Goal: Task Accomplishment & Management: Manage account settings

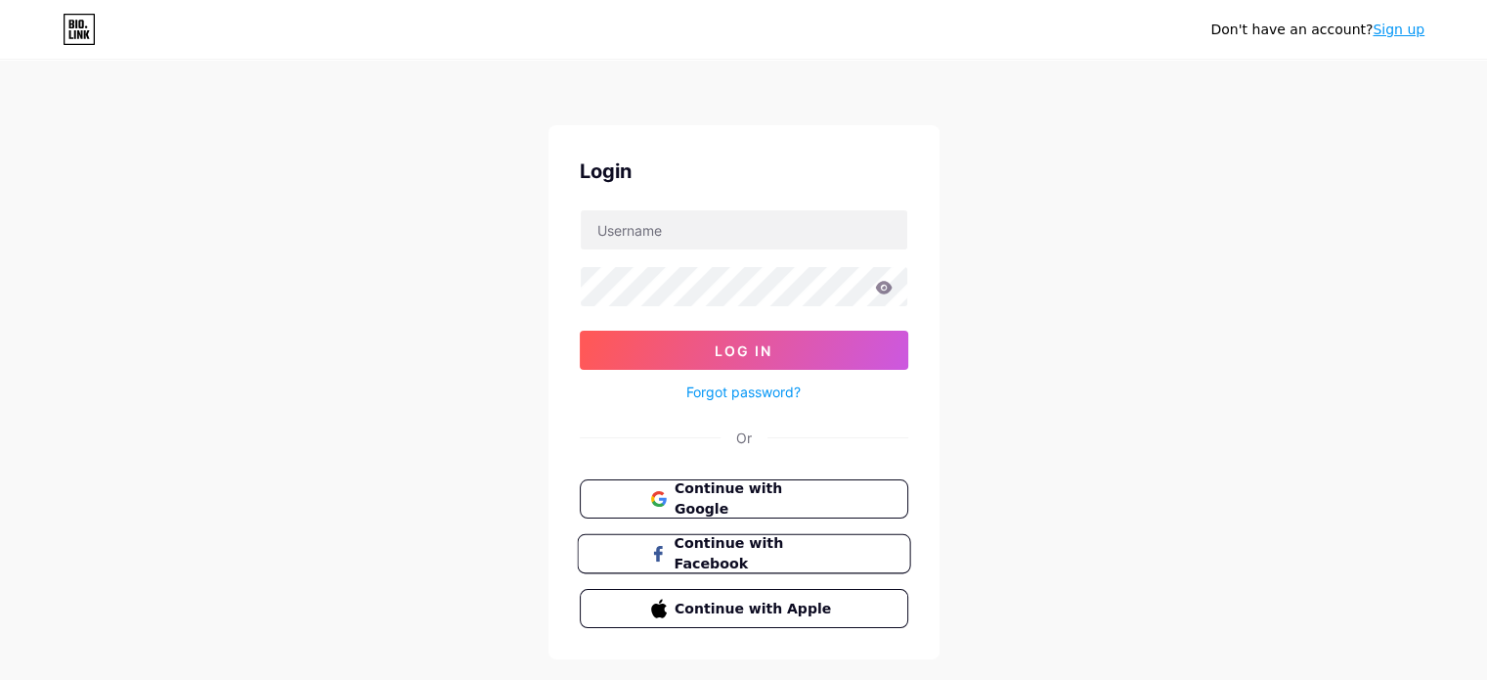
click at [681, 547] on span "Continue with Facebook" at bounding box center [755, 554] width 163 height 42
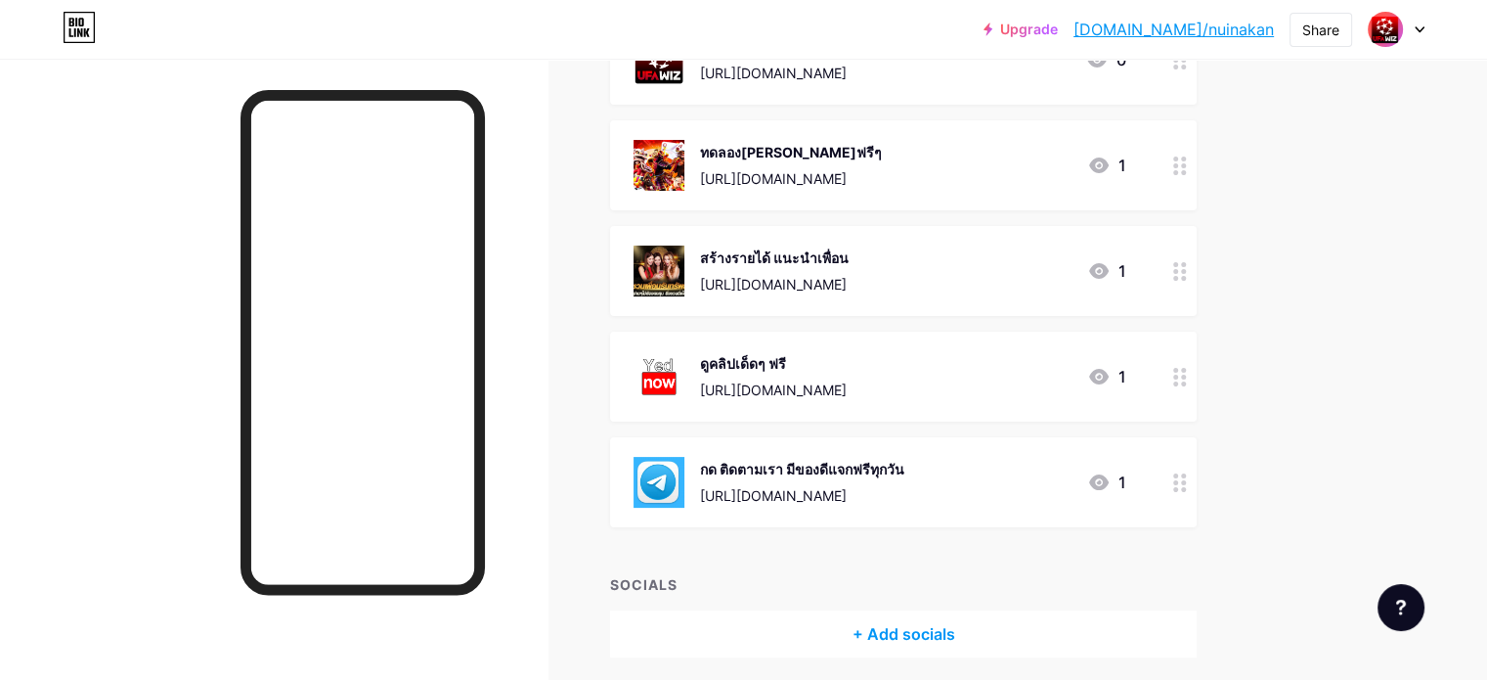
scroll to position [196, 0]
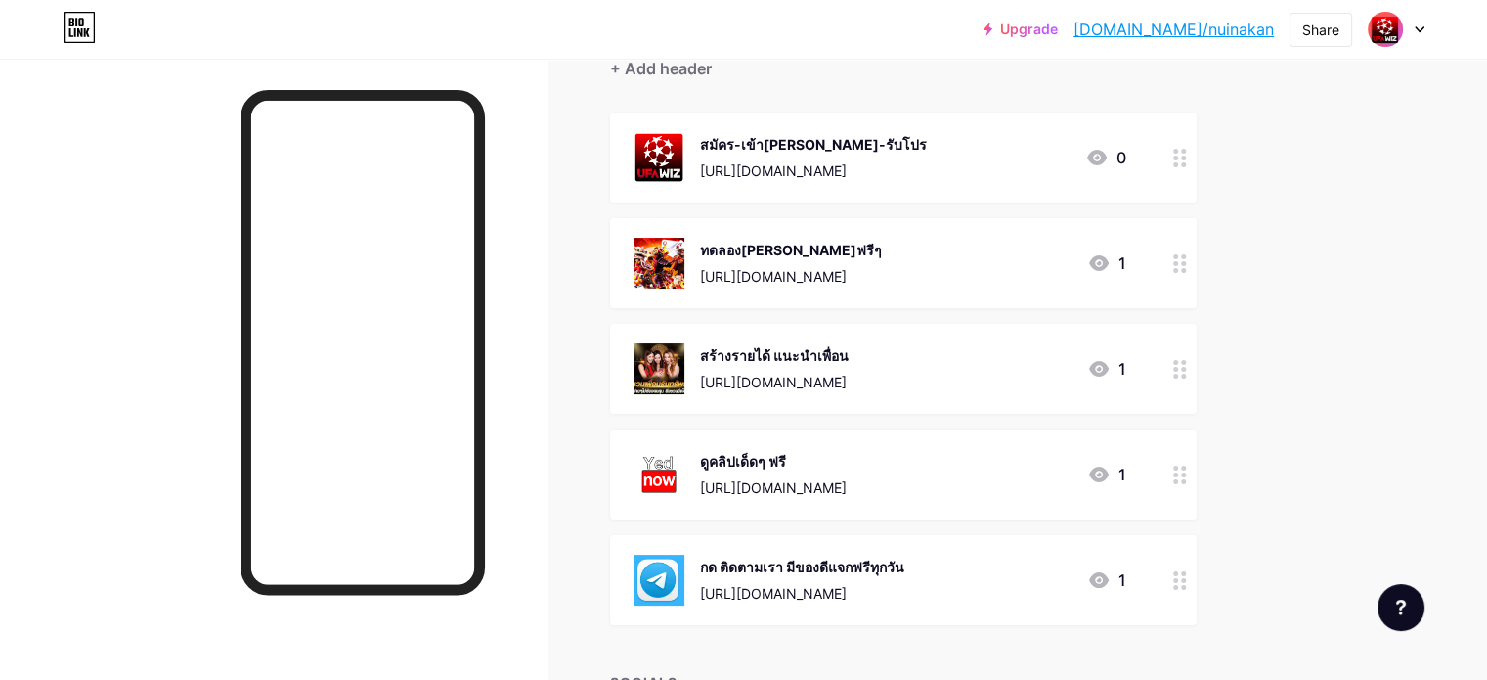
click at [1109, 264] on icon at bounding box center [1099, 263] width 20 height 16
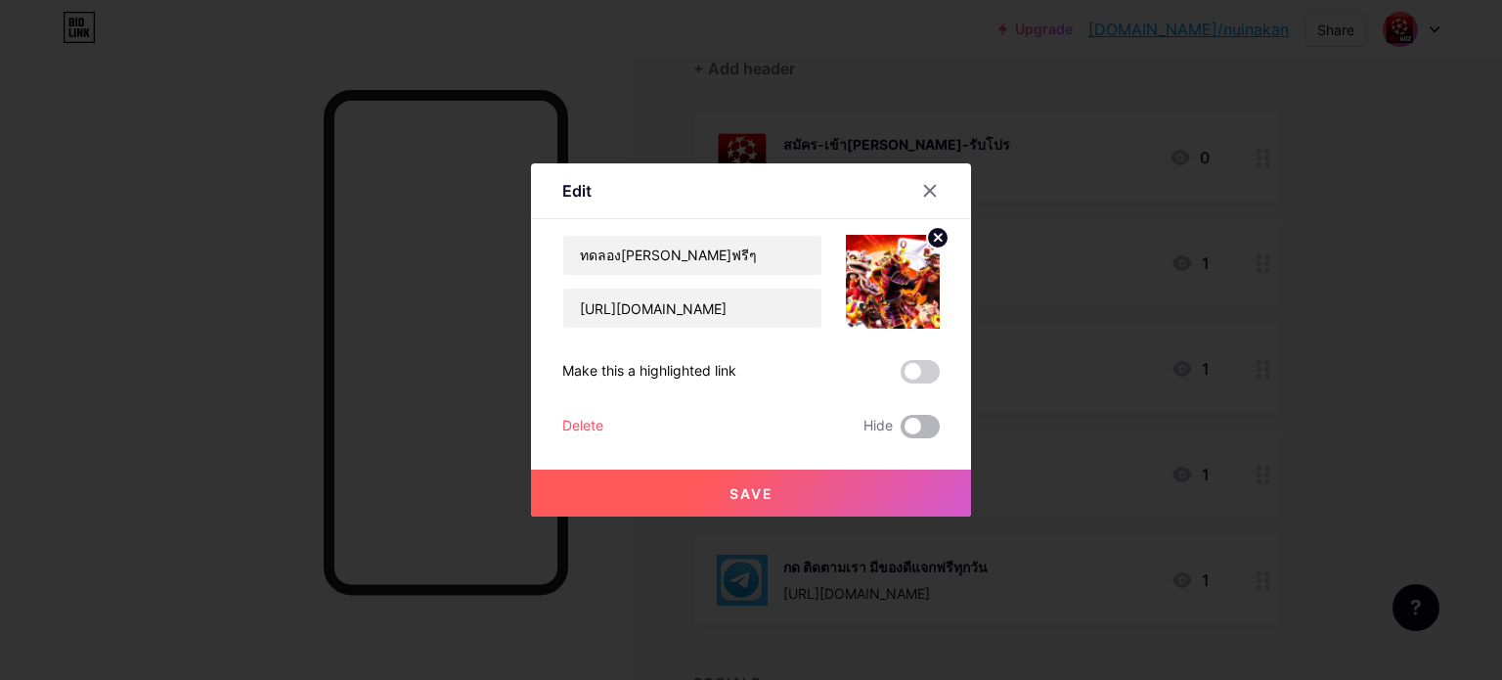
click at [911, 426] on span at bounding box center [920, 426] width 39 height 23
click at [901, 431] on input "checkbox" at bounding box center [901, 431] width 0 height 0
click at [934, 187] on icon at bounding box center [930, 191] width 11 height 11
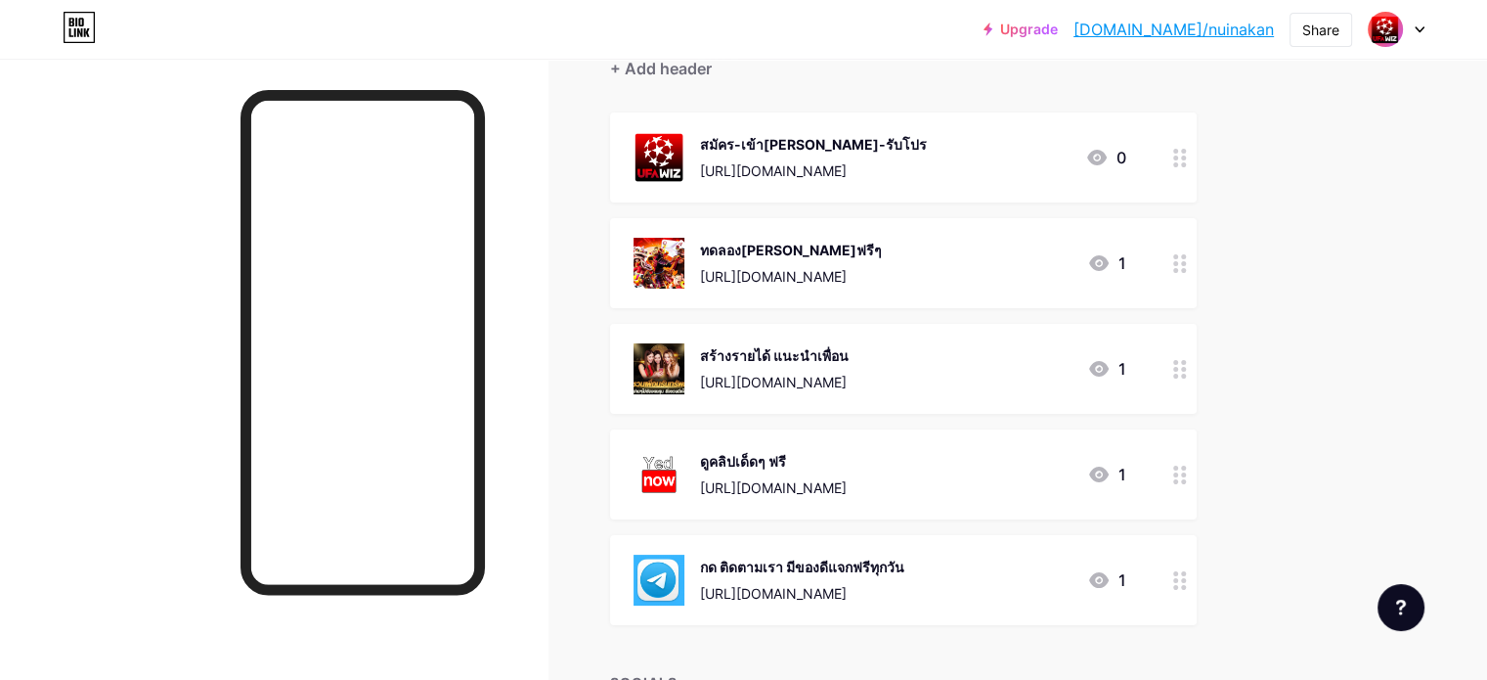
click at [1367, 346] on div "Upgrade [DOMAIN_NAME]/nuinak... [DOMAIN_NAME]/nuinakan Share Switch accounts UW…" at bounding box center [743, 328] width 1487 height 1048
click at [1109, 363] on icon at bounding box center [1099, 369] width 20 height 16
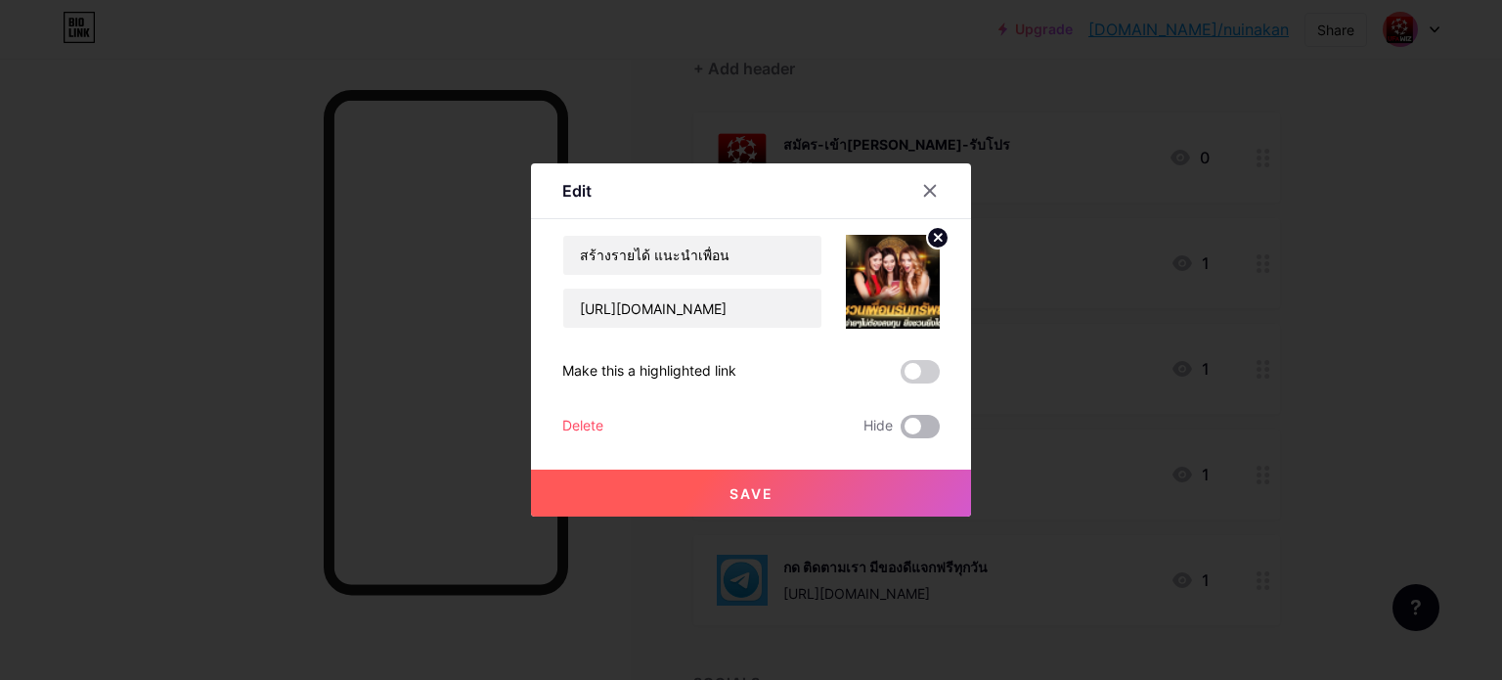
click at [903, 424] on span at bounding box center [920, 426] width 39 height 23
click at [901, 431] on input "checkbox" at bounding box center [901, 431] width 0 height 0
click at [1018, 242] on div at bounding box center [751, 340] width 1502 height 680
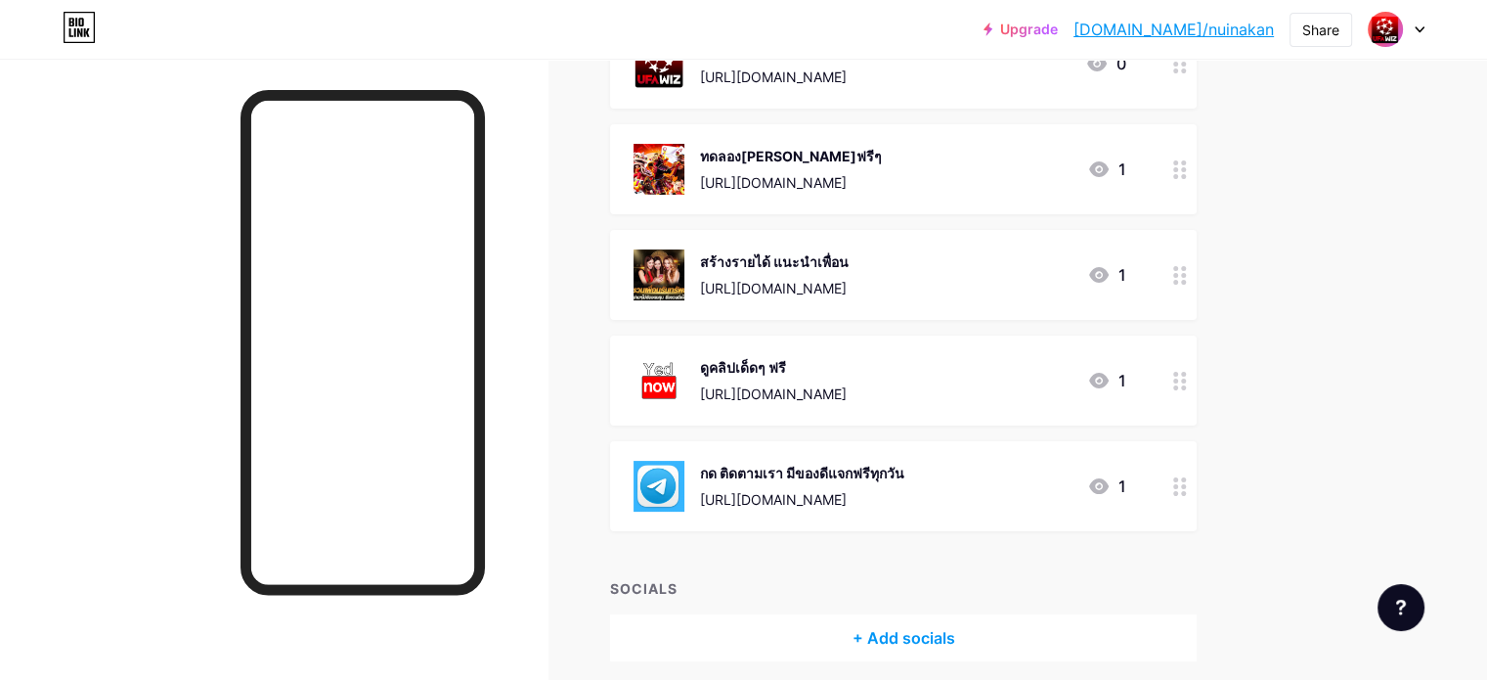
scroll to position [293, 0]
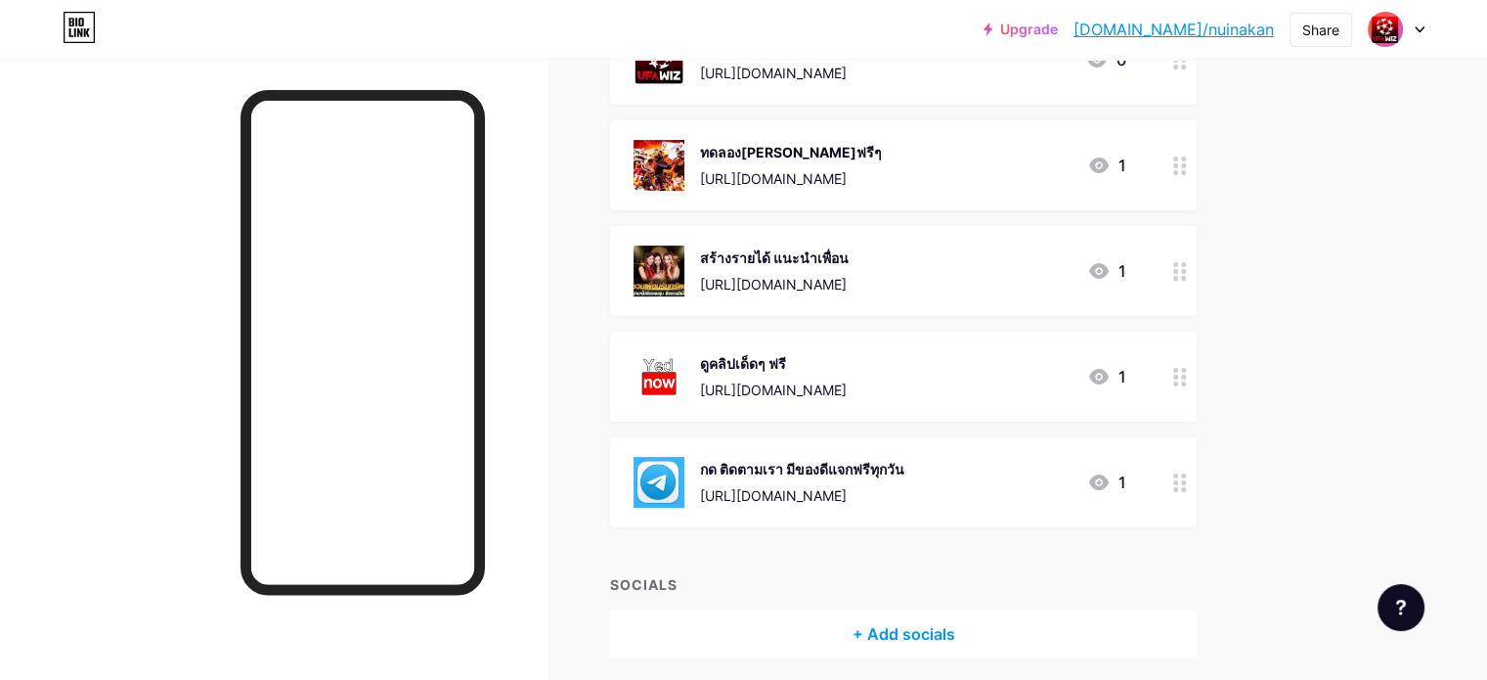
click at [1197, 174] on div at bounding box center [1180, 165] width 33 height 90
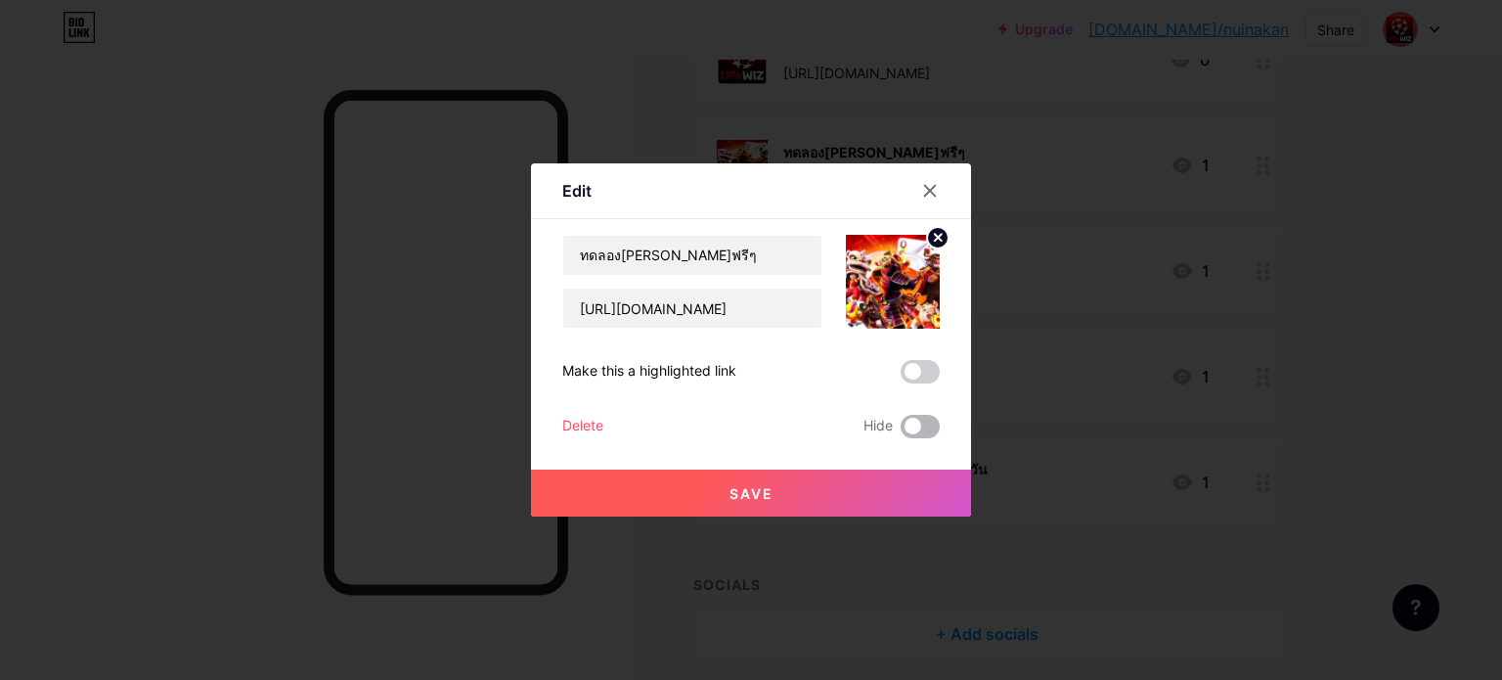
click at [917, 425] on span at bounding box center [920, 426] width 39 height 23
click at [901, 431] on input "checkbox" at bounding box center [901, 431] width 0 height 0
click at [772, 492] on button "Save" at bounding box center [751, 492] width 440 height 47
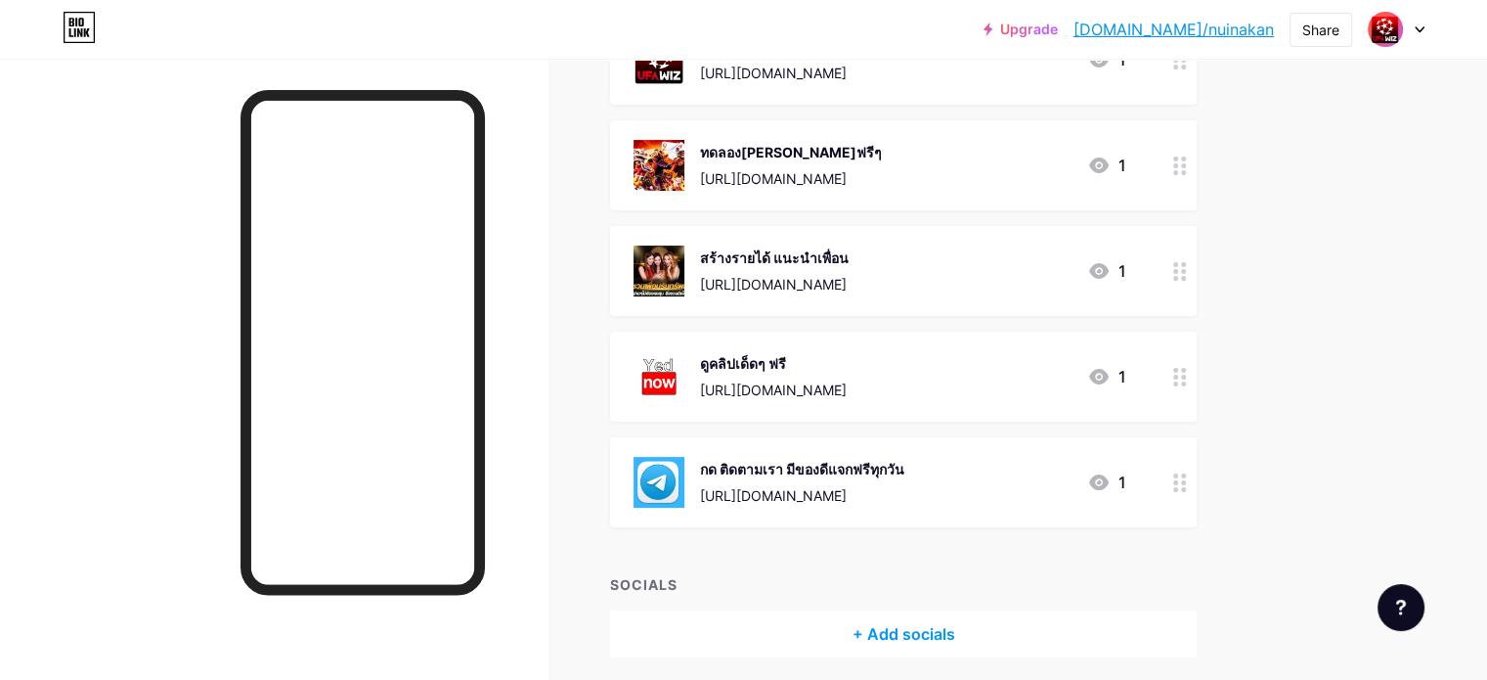
click at [1111, 272] on icon at bounding box center [1098, 270] width 23 height 23
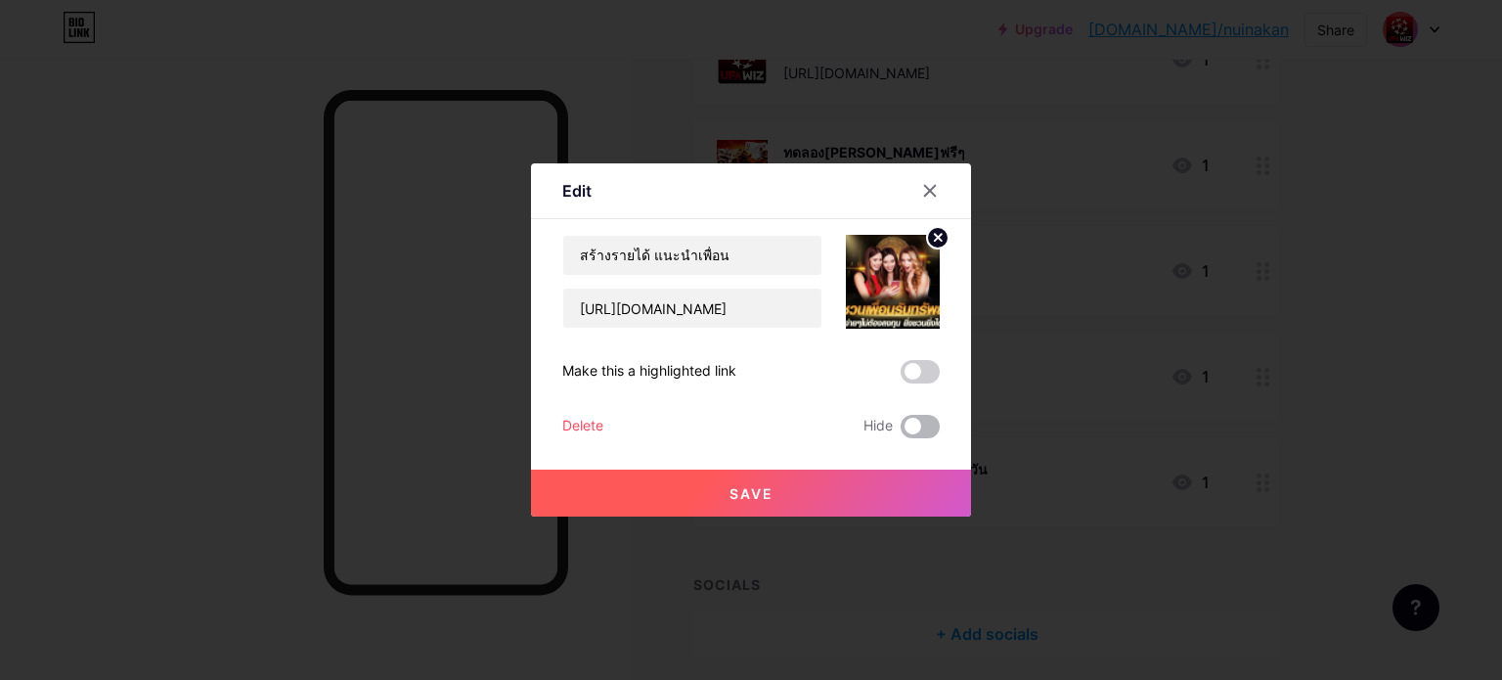
click at [909, 432] on span at bounding box center [920, 426] width 39 height 23
click at [901, 431] on input "checkbox" at bounding box center [901, 431] width 0 height 0
click at [865, 490] on button "Save" at bounding box center [751, 492] width 440 height 47
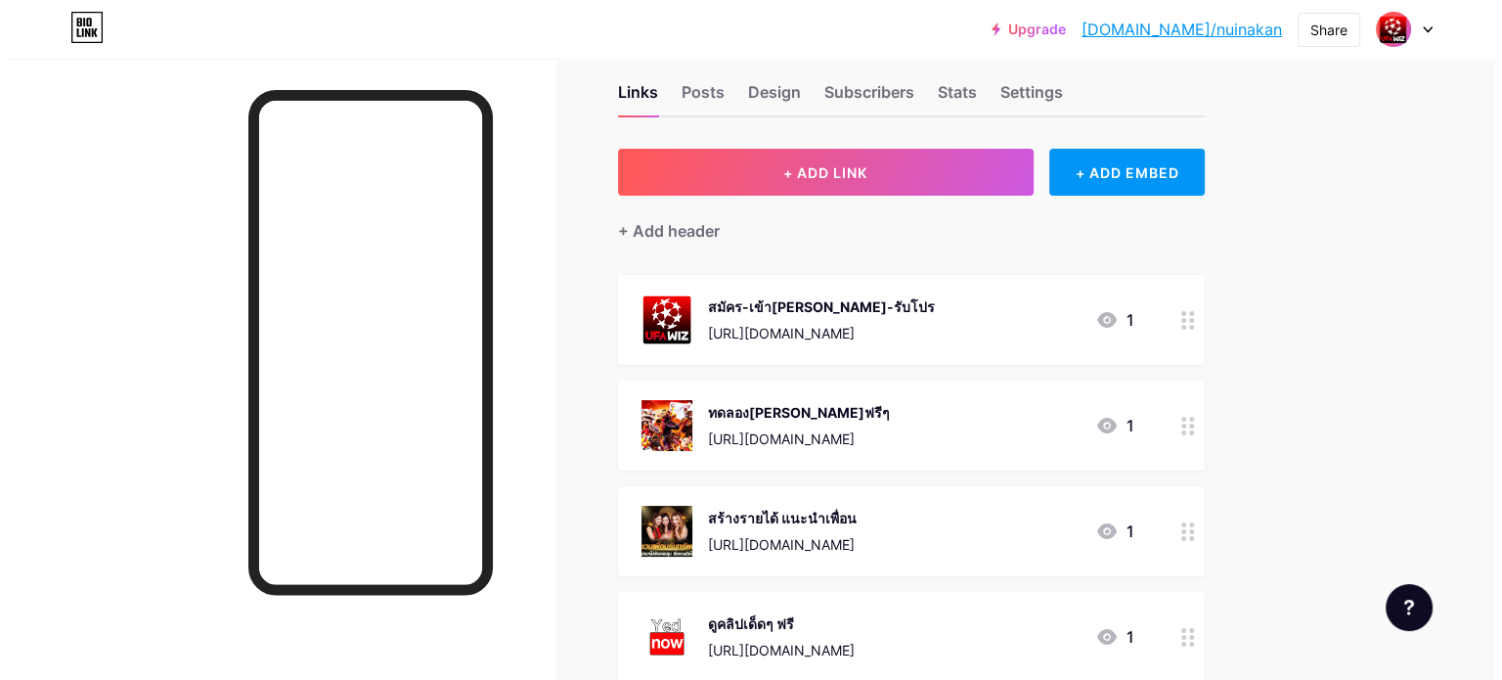
scroll to position [0, 0]
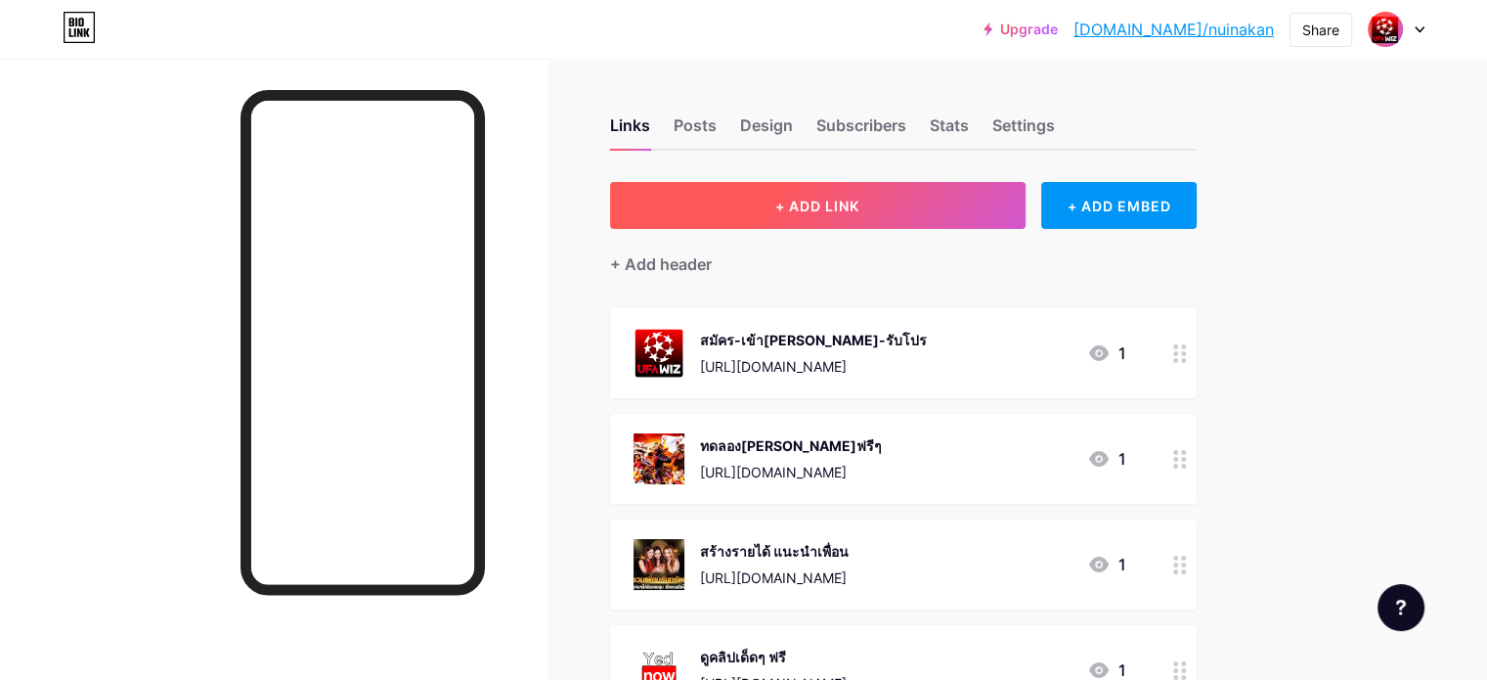
click at [837, 223] on button "+ ADD LINK" at bounding box center [818, 205] width 416 height 47
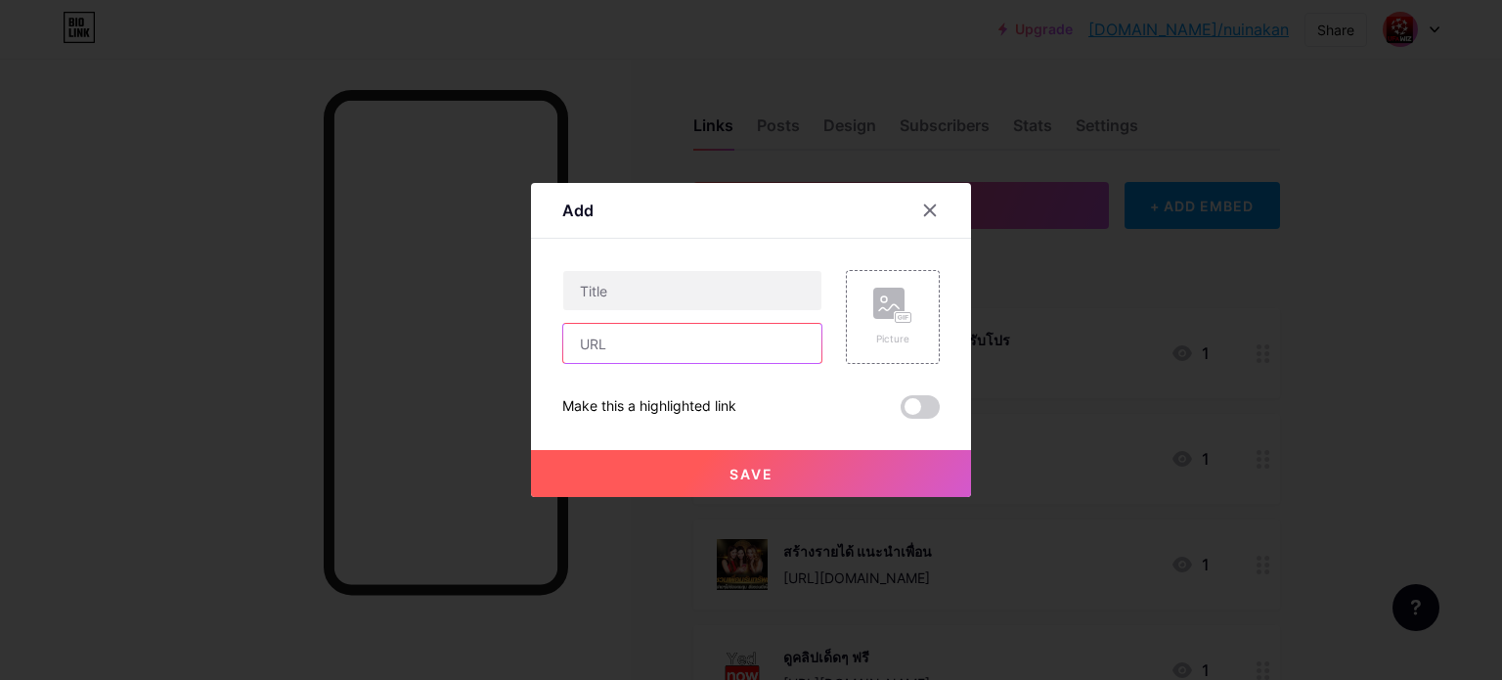
click at [658, 345] on input "text" at bounding box center [692, 343] width 258 height 39
paste input "[URL][DOMAIN_NAME]"
type input "[URL][DOMAIN_NAME]"
click at [674, 346] on input "[URL][DOMAIN_NAME]" at bounding box center [692, 343] width 258 height 39
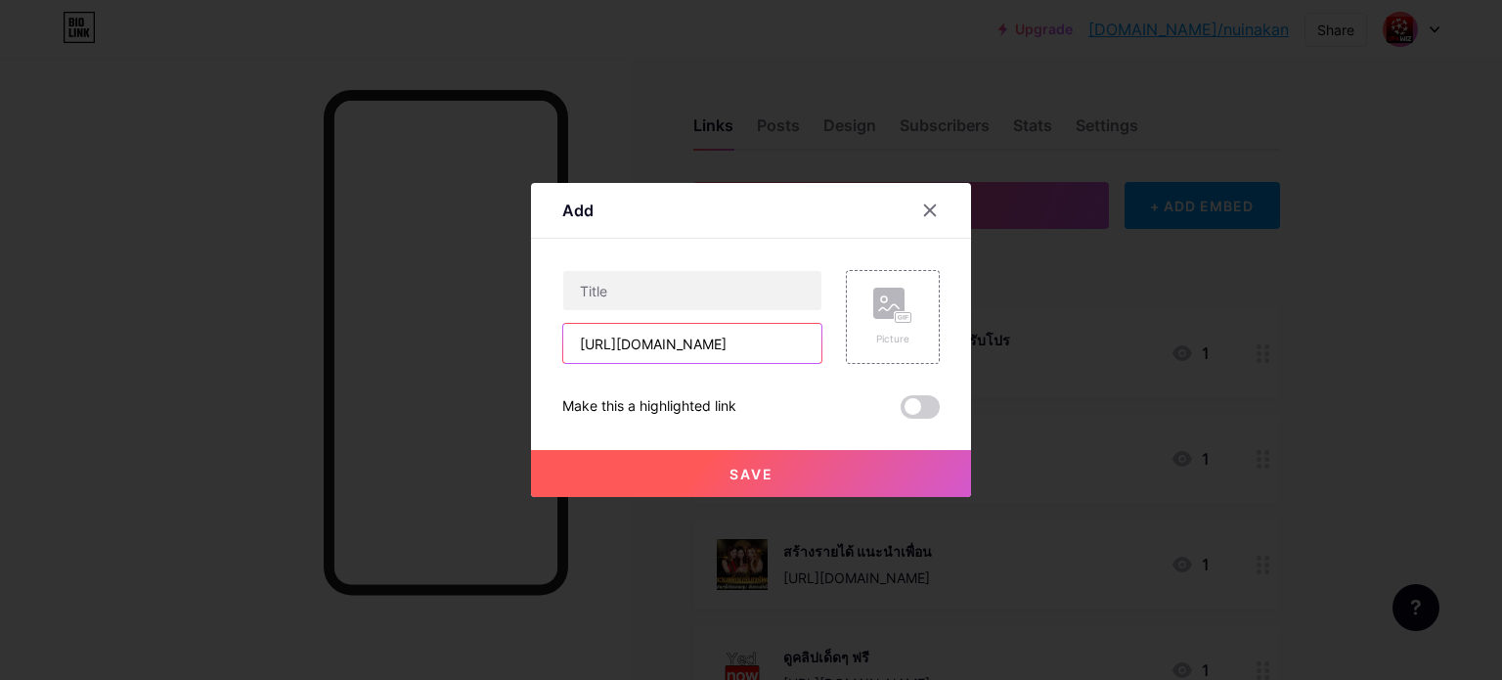
click at [674, 346] on input "[URL][DOMAIN_NAME]" at bounding box center [692, 343] width 258 height 39
paste input "[URL][DOMAIN_NAME]"
type input "[URL][DOMAIN_NAME]"
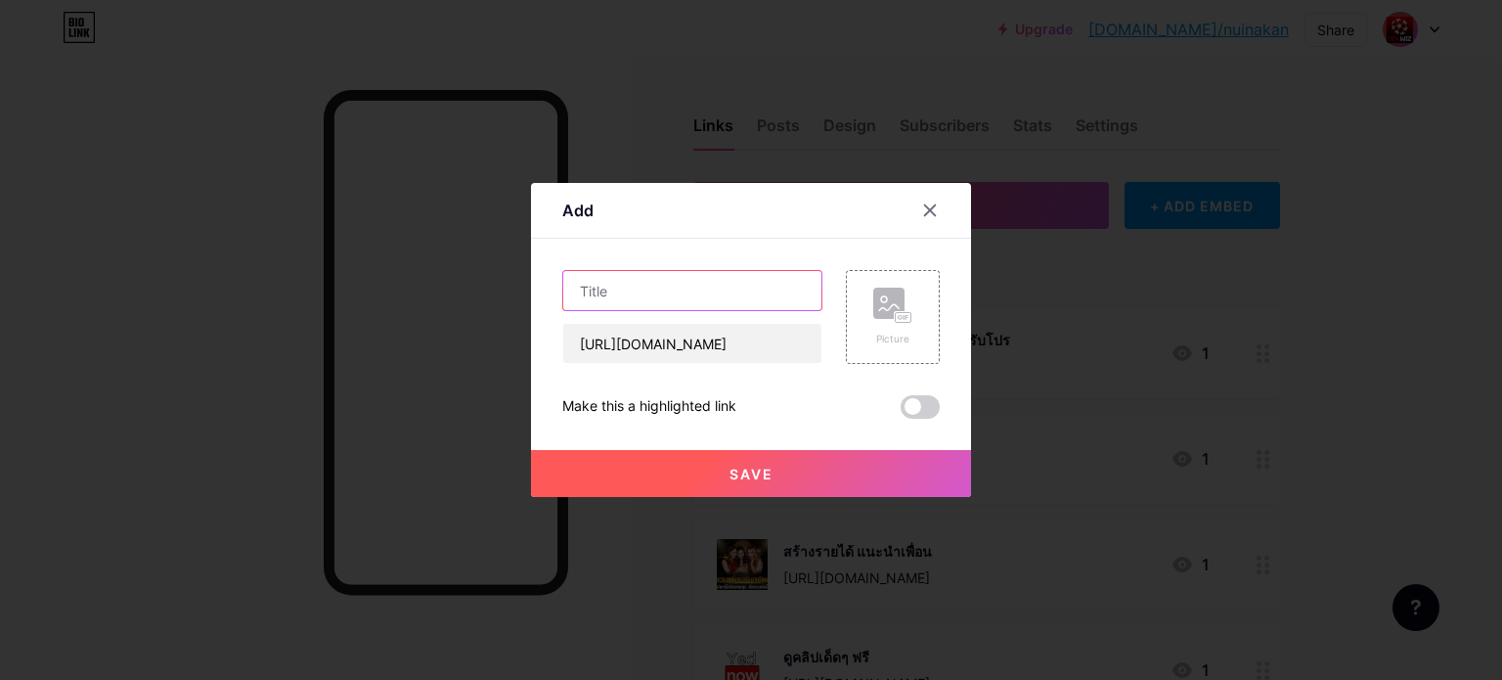
click at [659, 293] on input "text" at bounding box center [692, 290] width 258 height 39
type input "9"
type input "ติดต่อแอดมิน คลิก"
click at [868, 320] on div "Picture" at bounding box center [893, 317] width 94 height 94
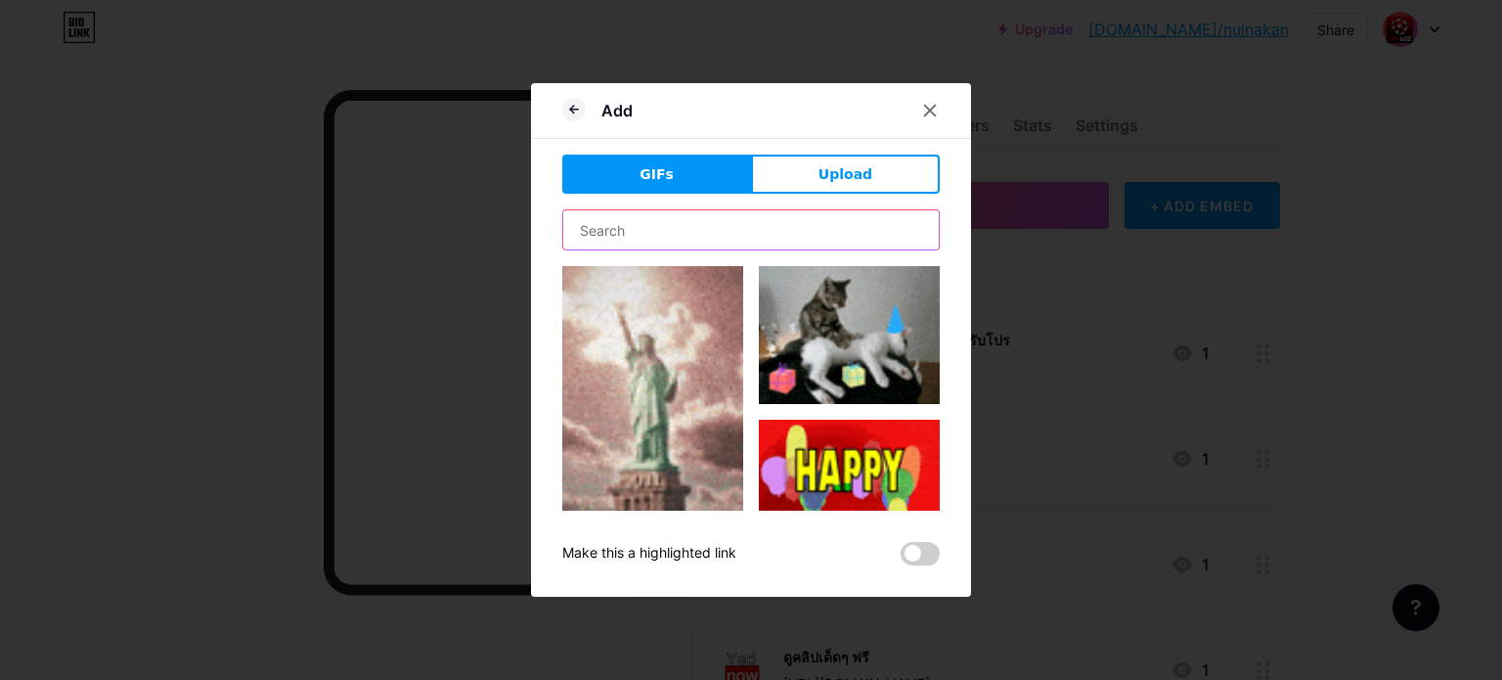
click at [679, 232] on input "text" at bounding box center [750, 229] width 375 height 39
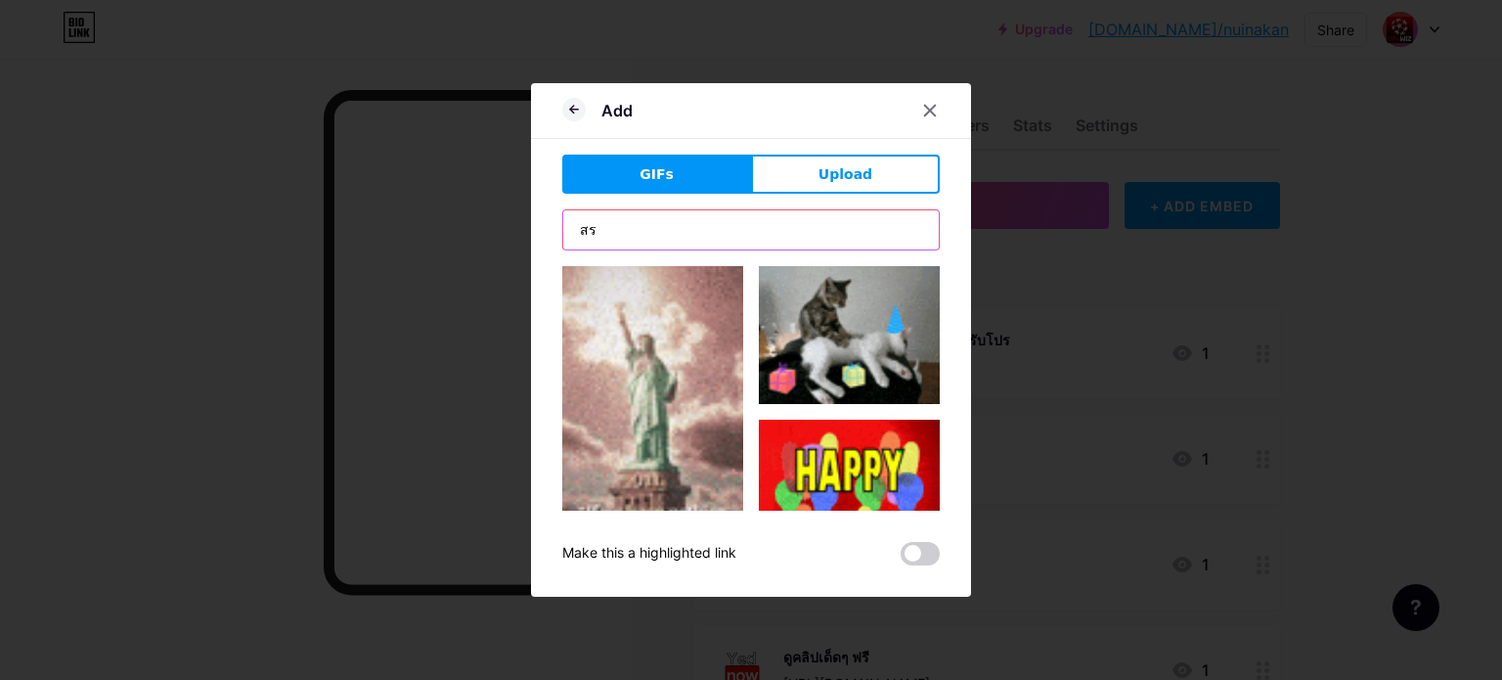
type input "ส"
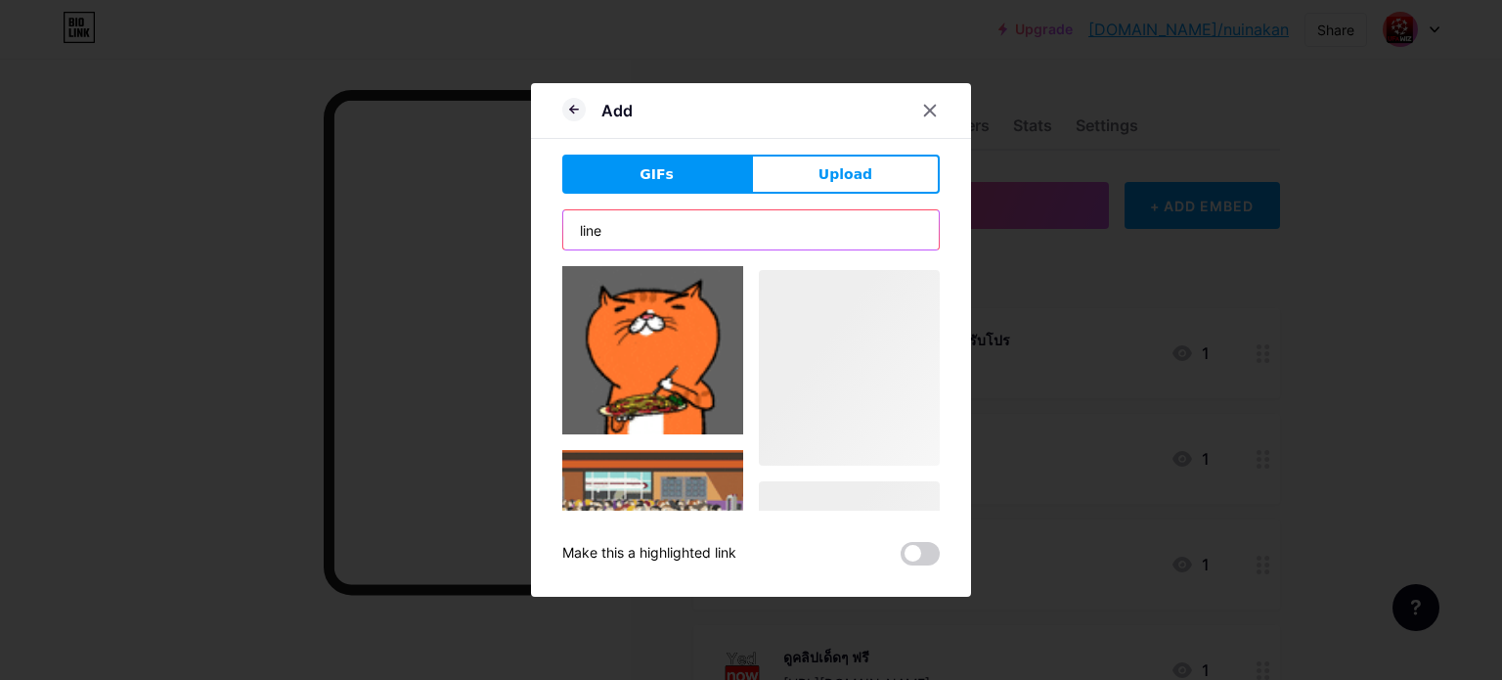
scroll to position [958, 0]
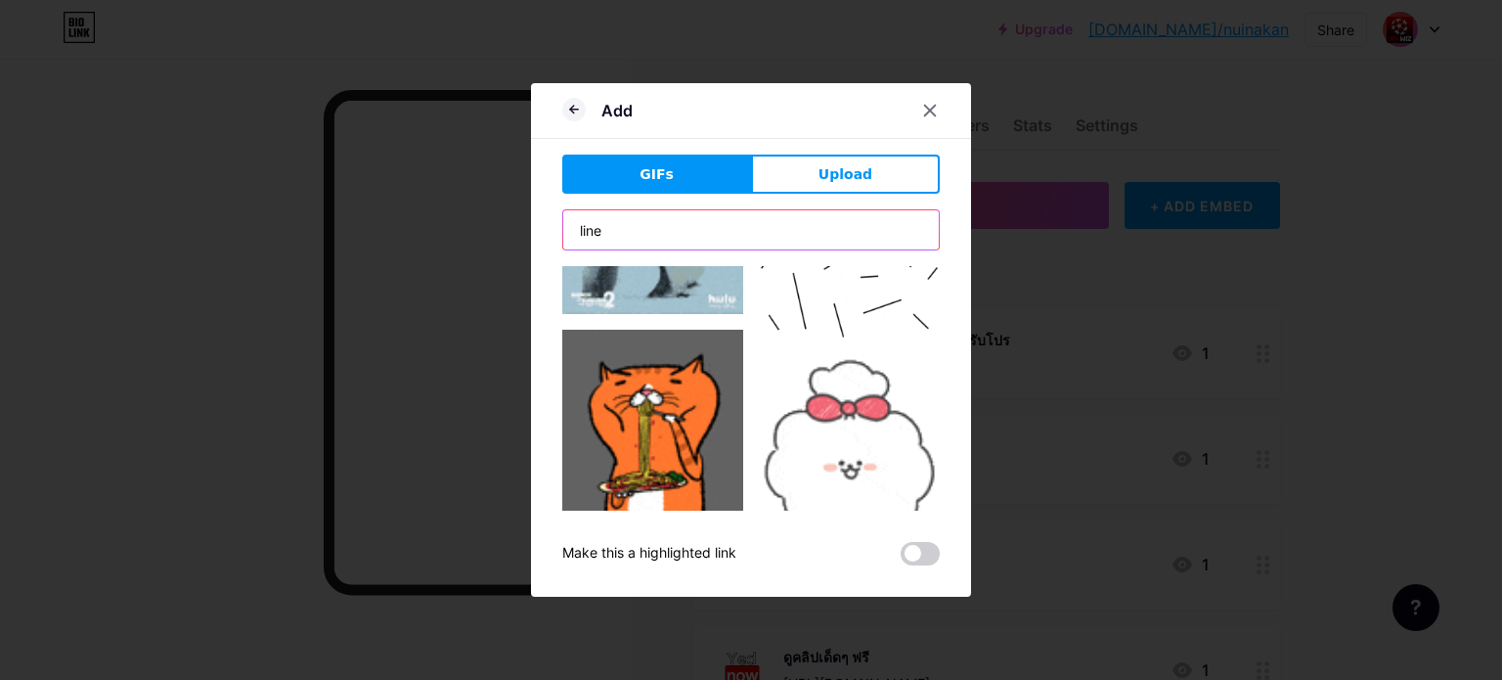
drag, startPoint x: 566, startPoint y: 230, endPoint x: 532, endPoint y: 230, distance: 34.2
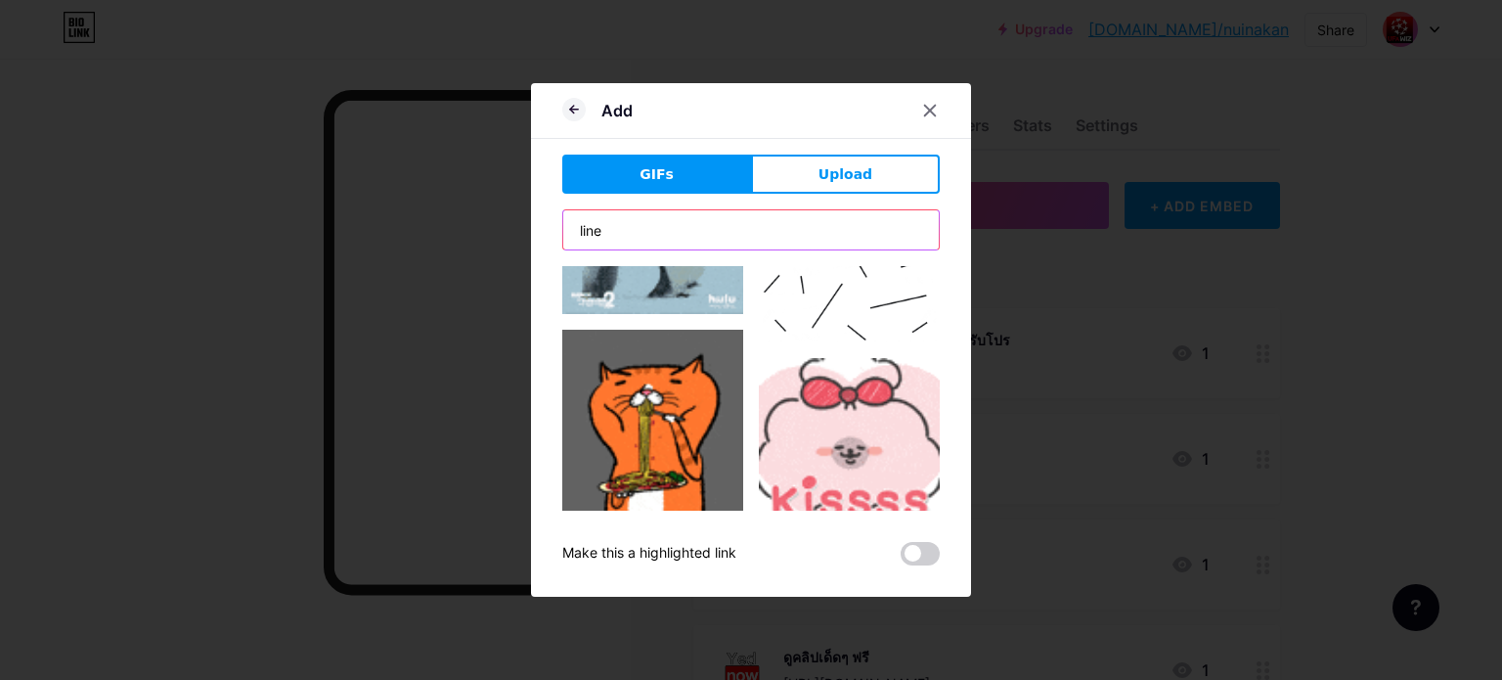
click at [532, 230] on div "Add GIFs Upload Content YouTube Play YouTube video without leaving your page. A…" at bounding box center [751, 339] width 440 height 513
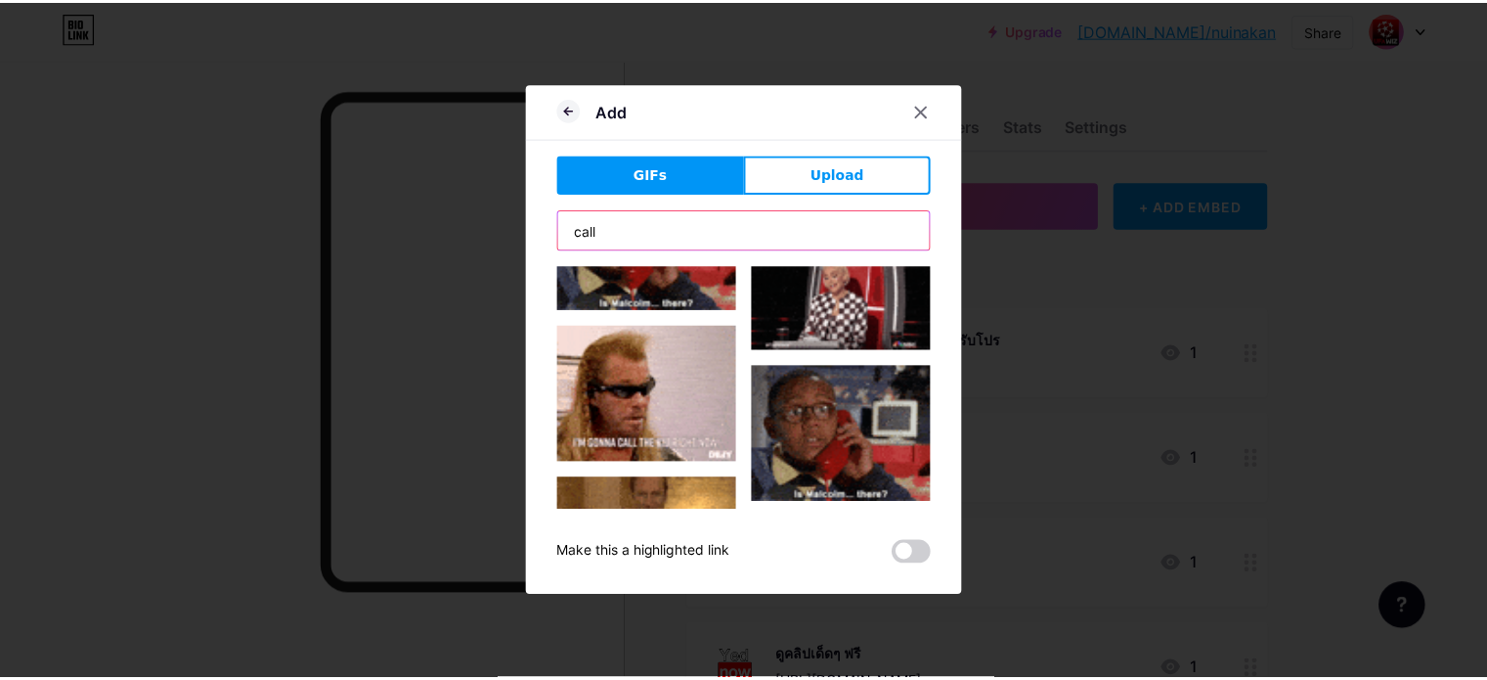
scroll to position [1858, 0]
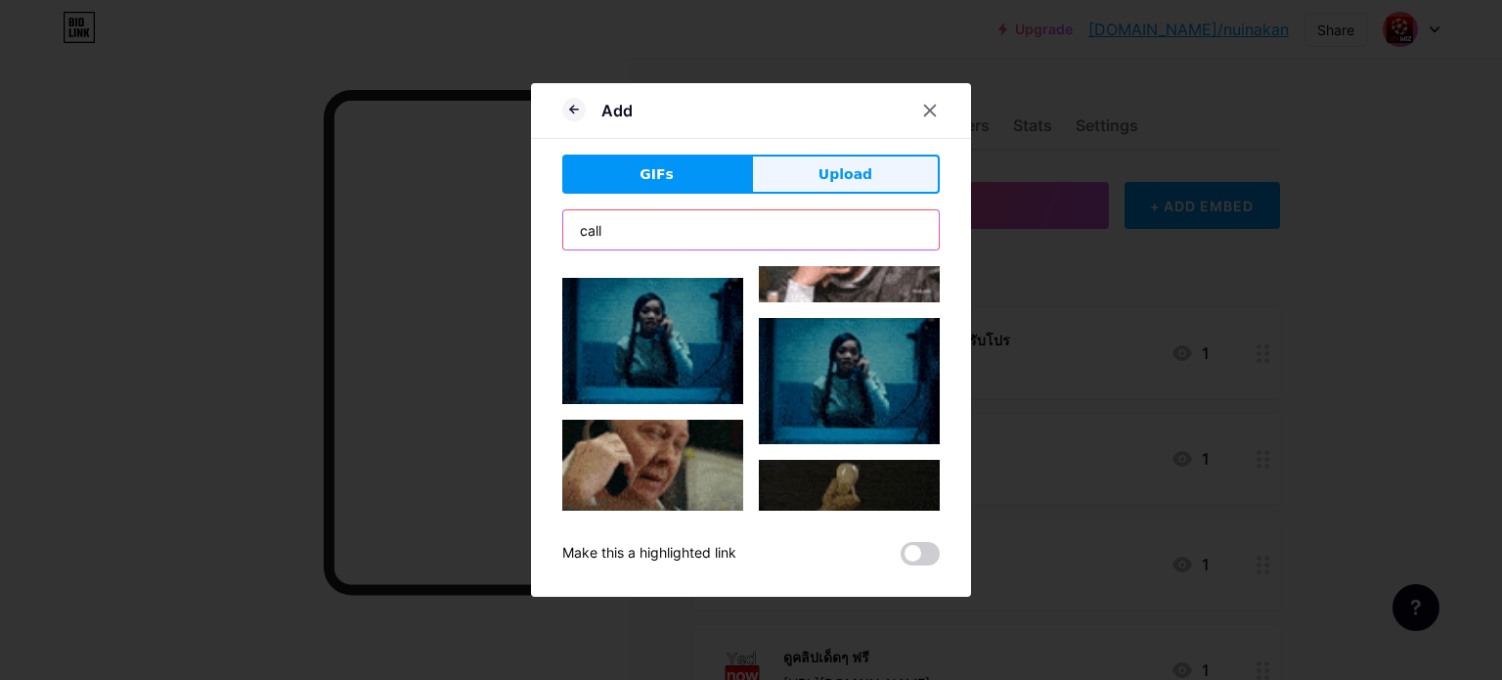
type input "call"
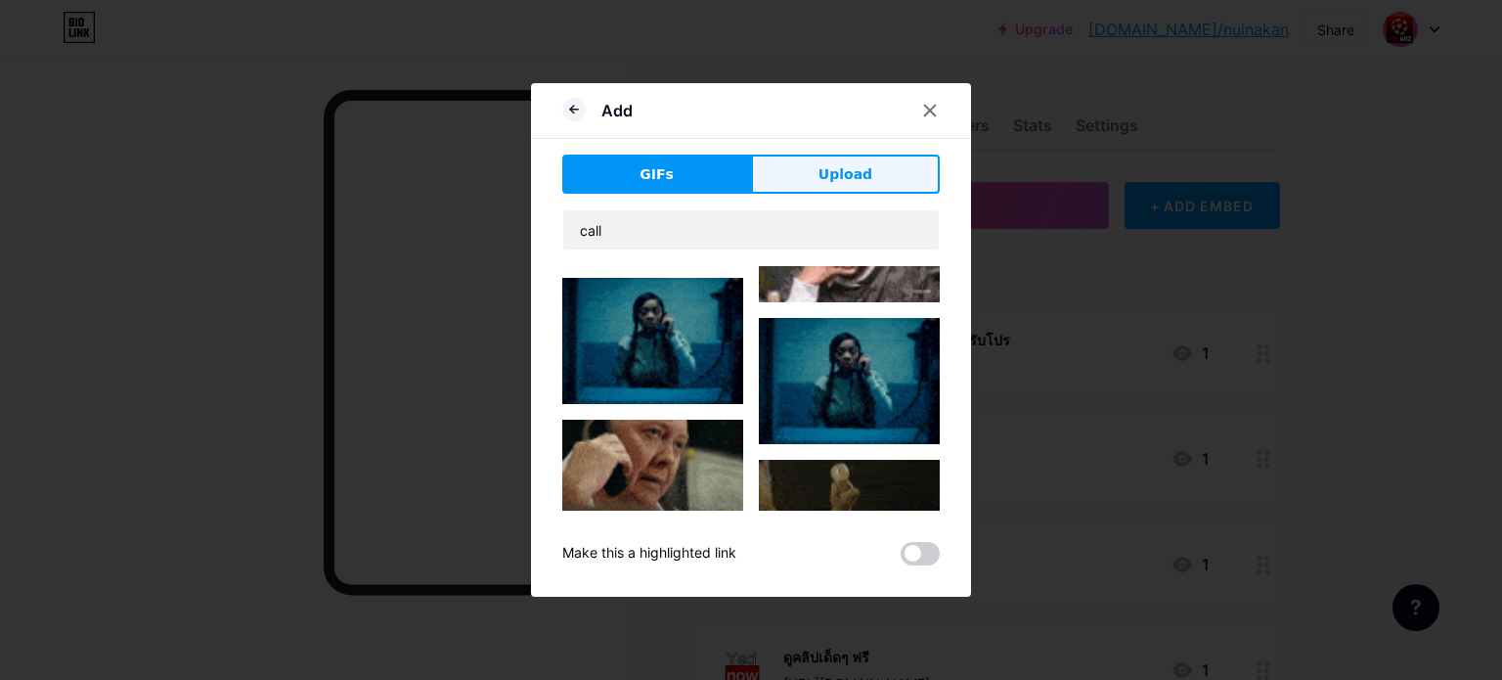
click at [838, 175] on span "Upload" at bounding box center [845, 174] width 54 height 21
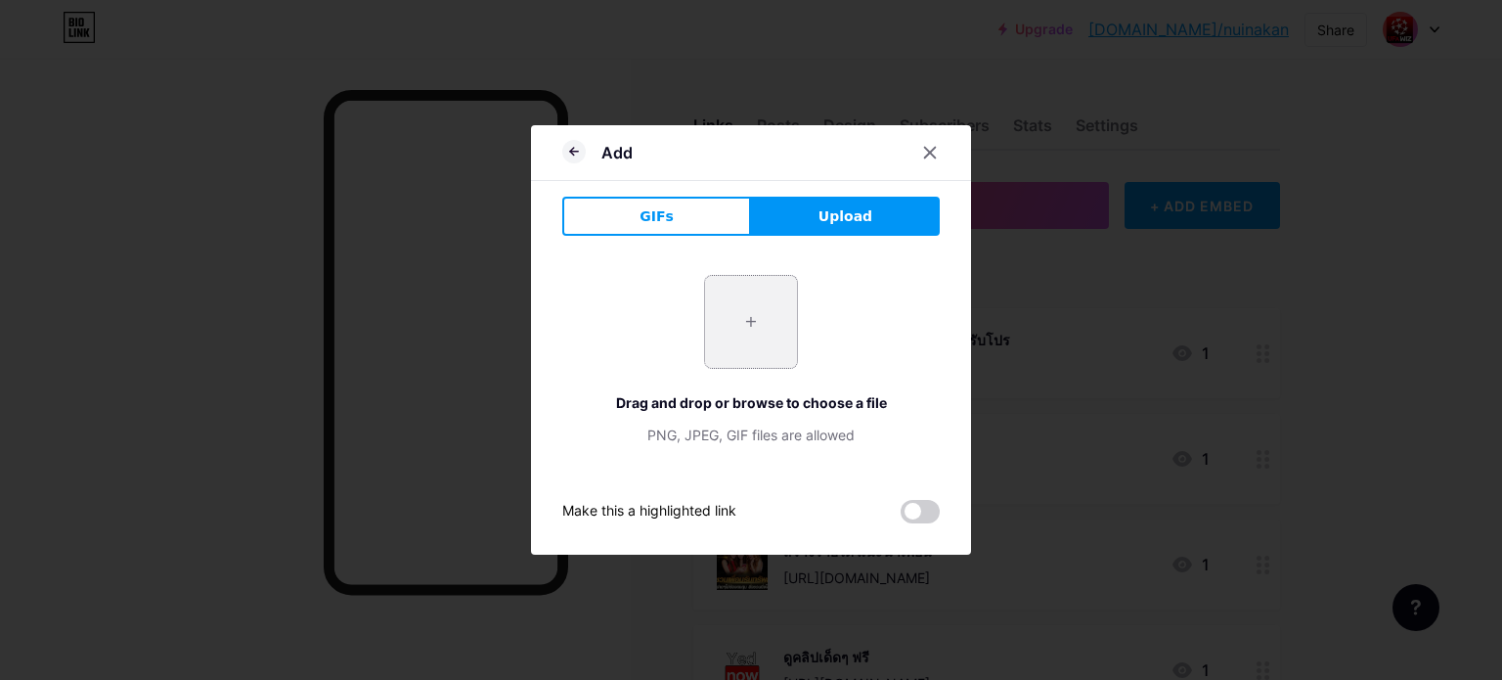
click at [722, 330] on input "file" at bounding box center [751, 322] width 92 height 92
type input "C:\fakepath\line-at-logo-png-8.png"
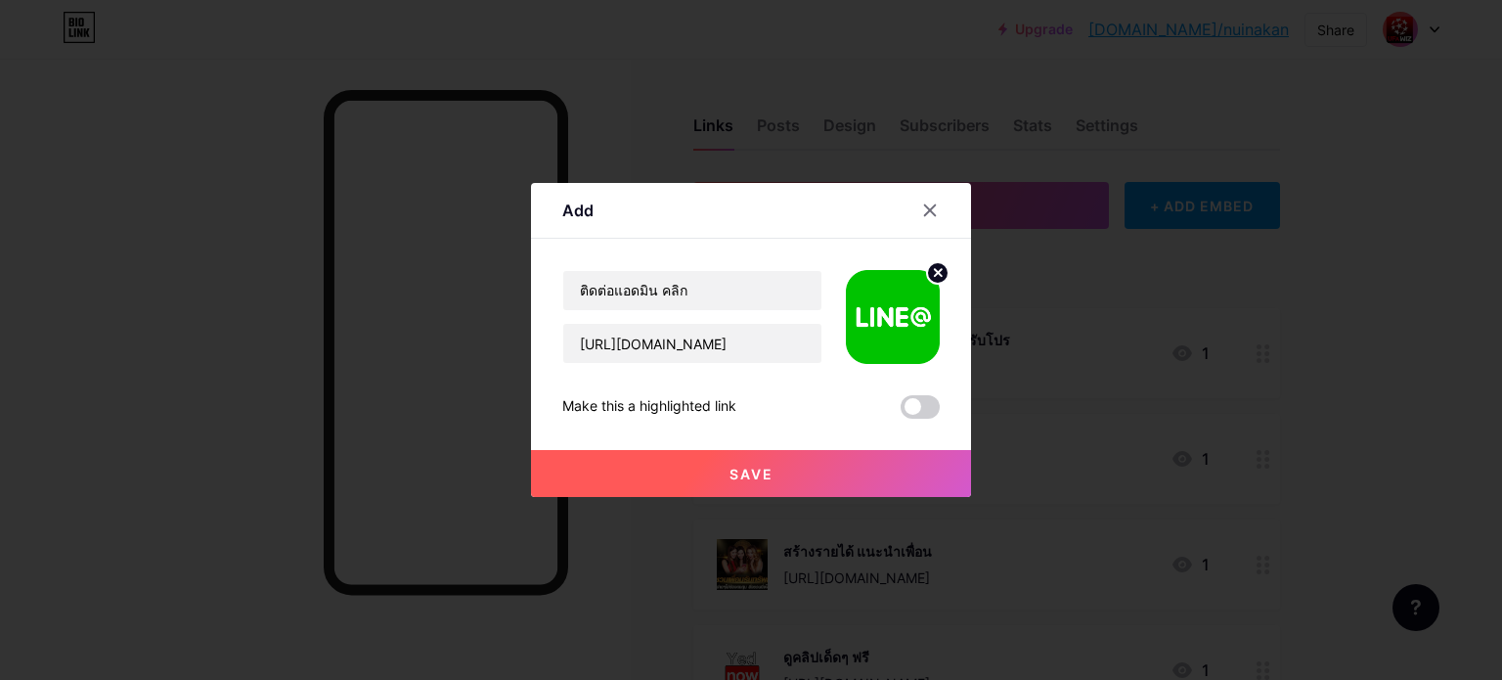
click at [755, 472] on span "Save" at bounding box center [751, 473] width 44 height 17
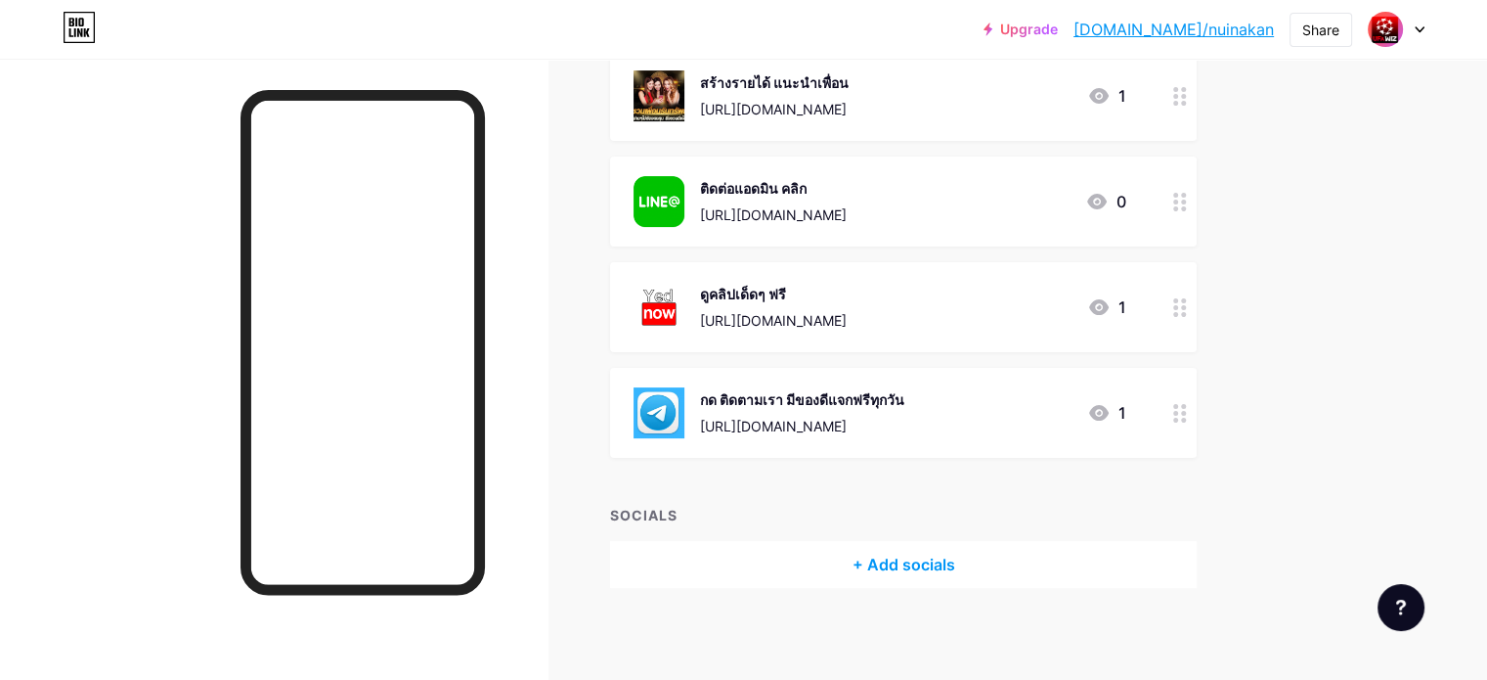
scroll to position [472, 0]
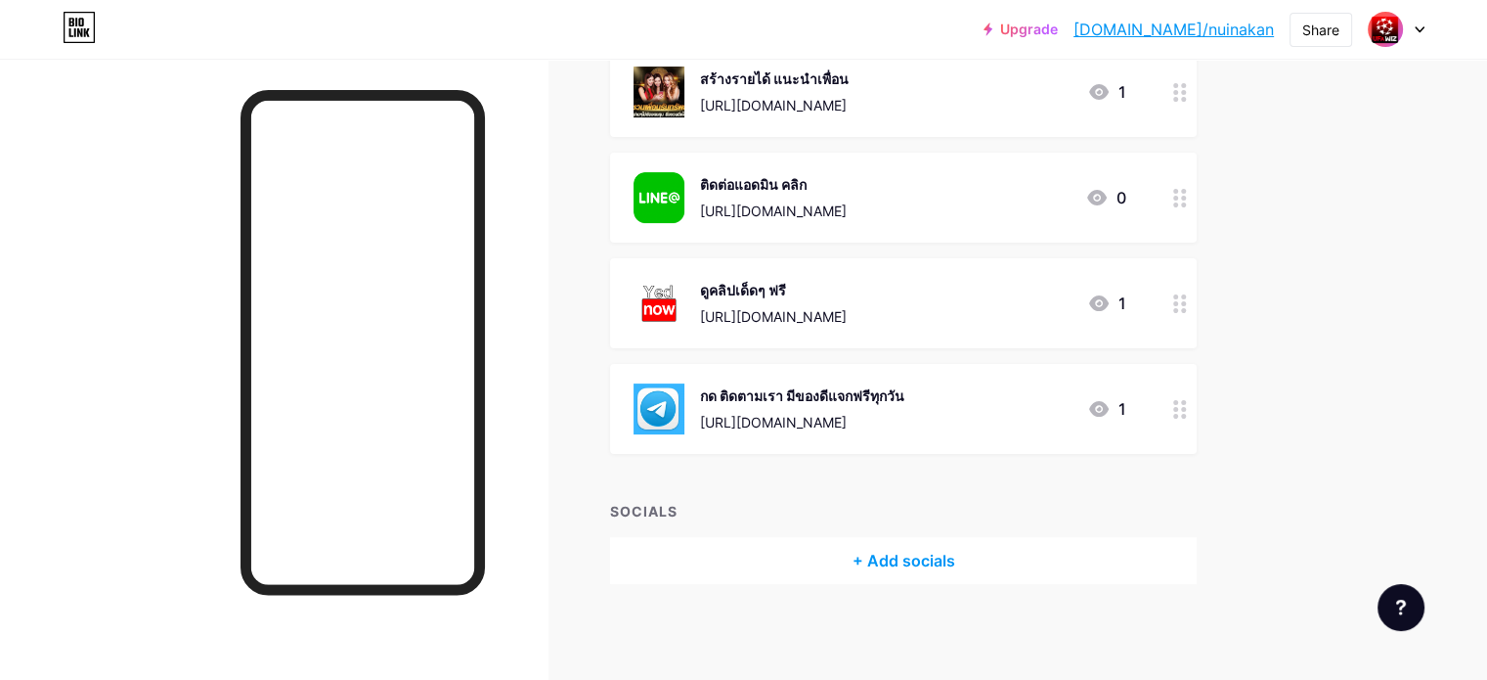
drag, startPoint x: 821, startPoint y: 405, endPoint x: 825, endPoint y: 270, distance: 135.0
click at [825, 270] on span "สมัคร-เข้า[PERSON_NAME]-รับโปร [URL][DOMAIN_NAME] 1 ทดลอง[PERSON_NAME]ฟรีๆ [URL…" at bounding box center [903, 145] width 587 height 618
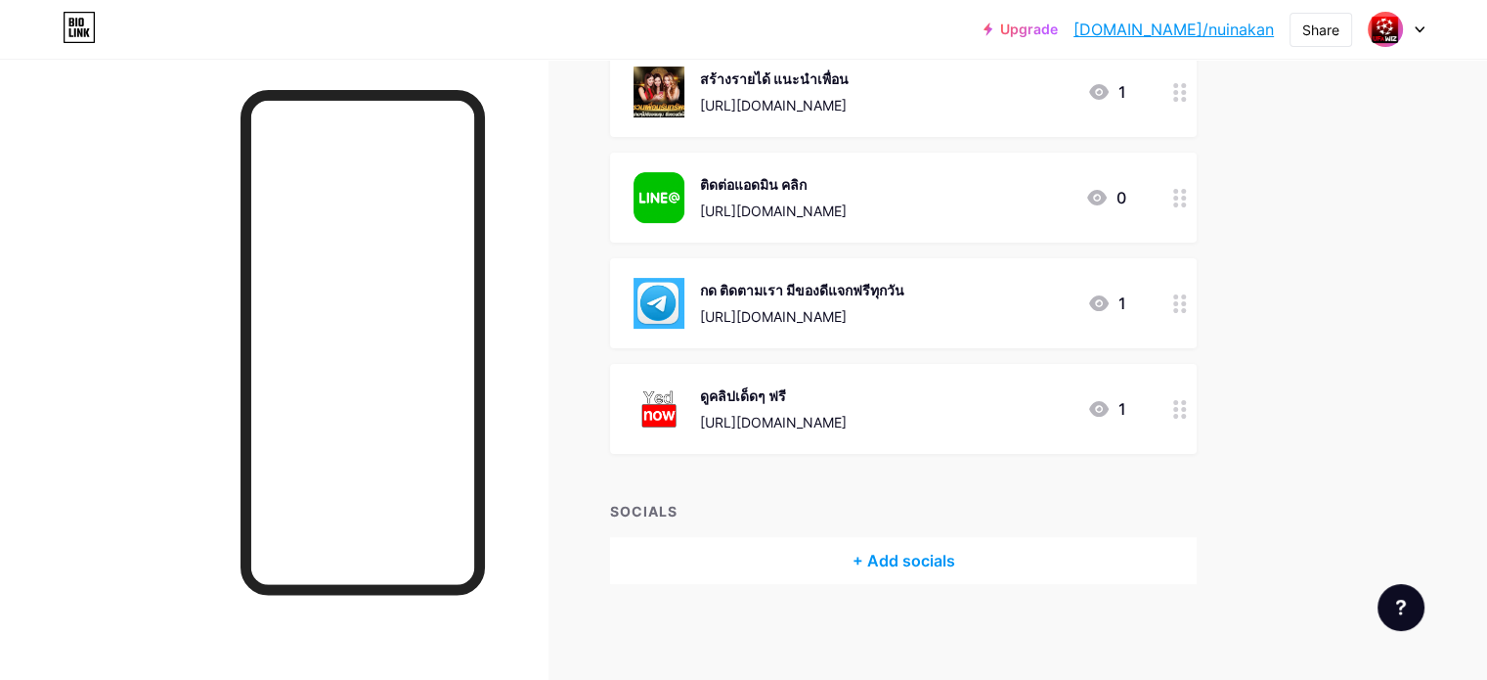
click at [634, 359] on div "Links Posts Design Subscribers Stats Settings + ADD LINK + ADD EMBED + Add head…" at bounding box center [639, 133] width 1279 height 1095
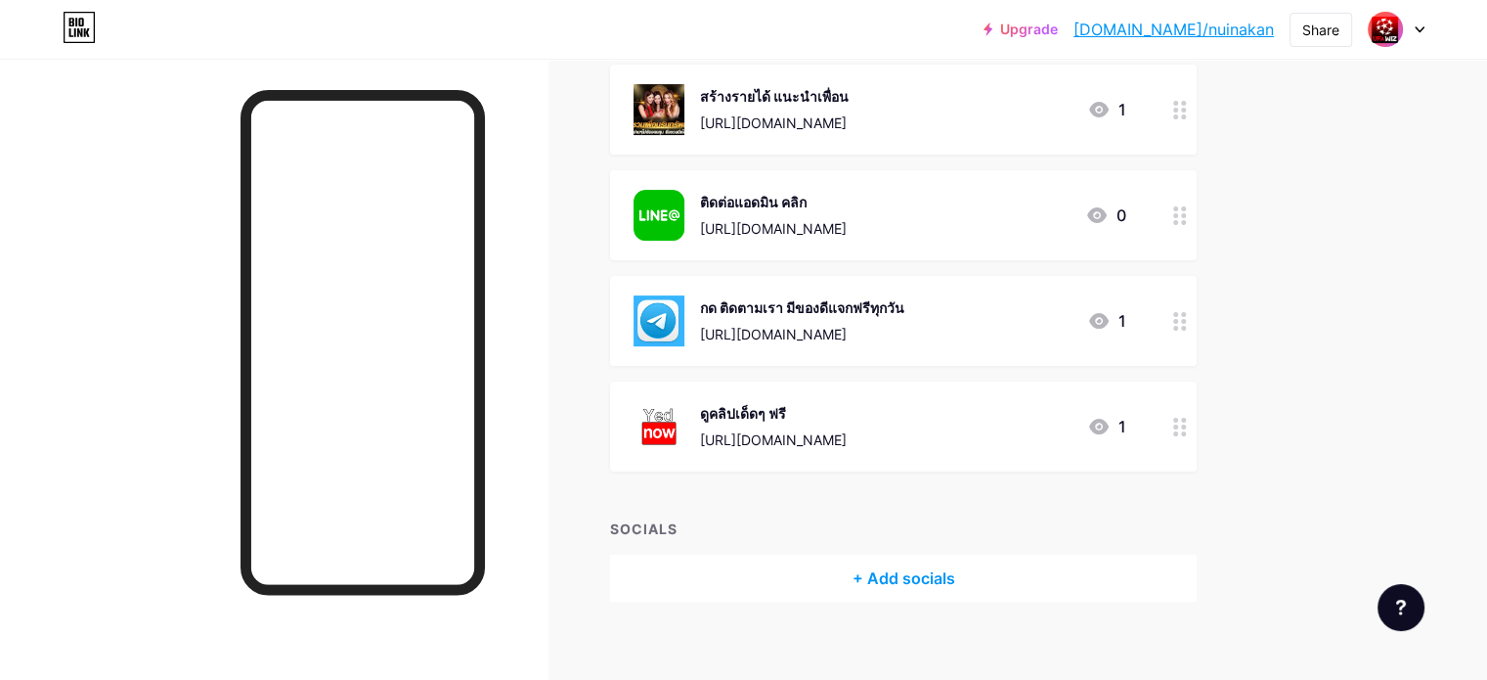
scroll to position [0, 0]
